Goal: Navigation & Orientation: Find specific page/section

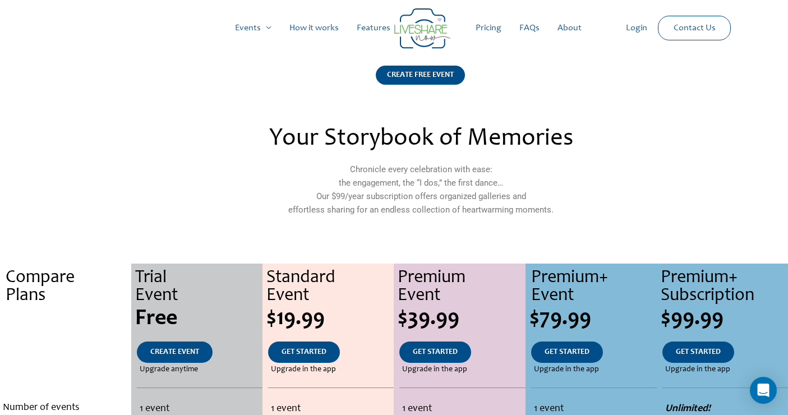
click at [260, 134] on h2 "Your Storybook of Memories" at bounding box center [421, 139] width 486 height 25
